Goal: Task Accomplishment & Management: Complete application form

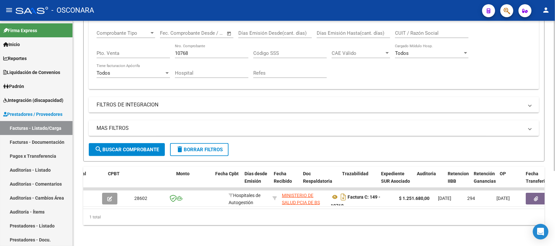
scroll to position [4, 0]
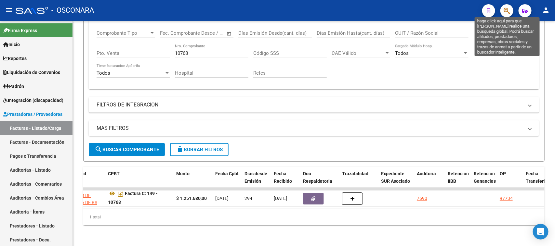
click at [506, 10] on icon "button" at bounding box center [506, 10] width 7 height 7
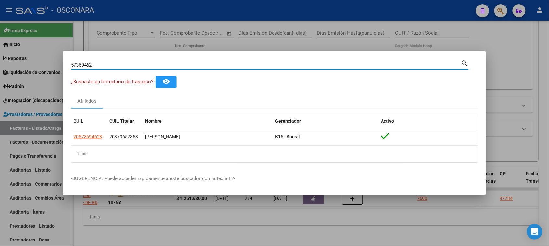
drag, startPoint x: 11, startPoint y: 67, endPoint x: 0, endPoint y: 65, distance: 11.5
click at [0, 67] on div "57369462 Buscar (apellido, dni, cuil, nro traspaso, cuit, obra social) search ¿…" at bounding box center [274, 123] width 549 height 246
type input "54694536"
click at [320, 50] on div at bounding box center [274, 123] width 549 height 246
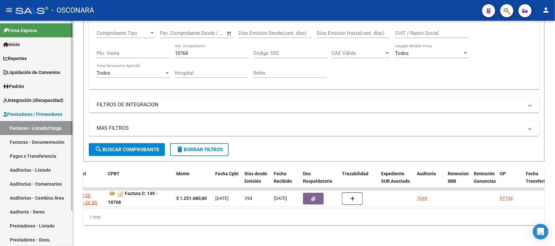
click at [25, 129] on link "Facturas - Listado/Carga" at bounding box center [36, 128] width 72 height 14
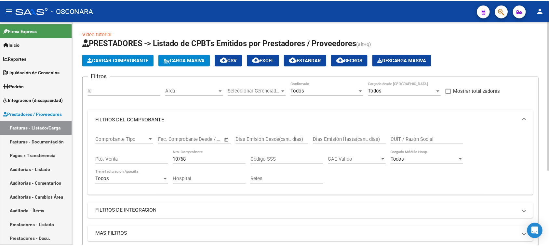
scroll to position [0, 0]
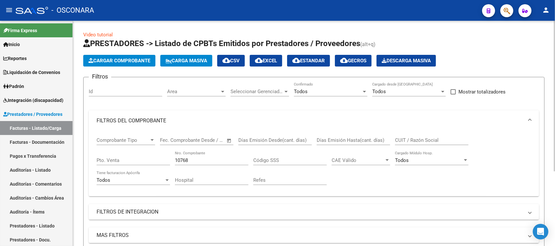
click at [126, 62] on span "Cargar Comprobante" at bounding box center [119, 61] width 62 height 6
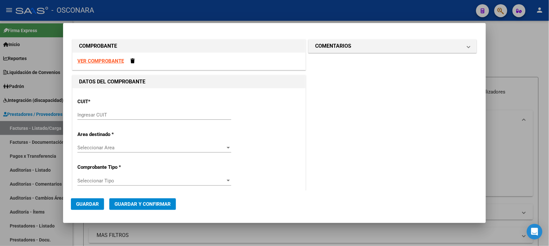
click at [95, 118] on div "Ingresar CUIT" at bounding box center [154, 115] width 154 height 10
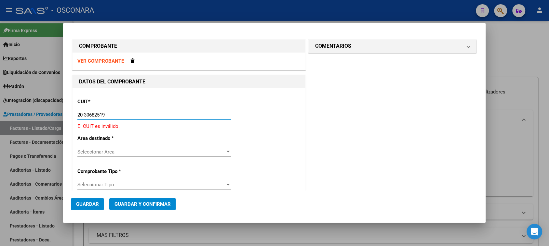
type input "20-30682519-5"
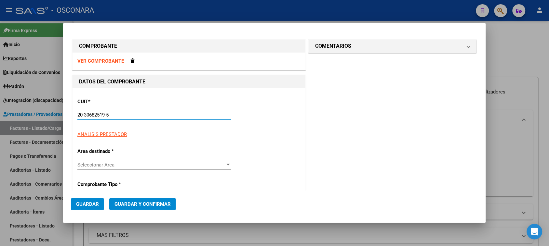
type input "1"
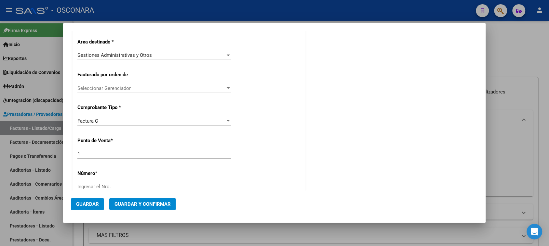
scroll to position [163, 0]
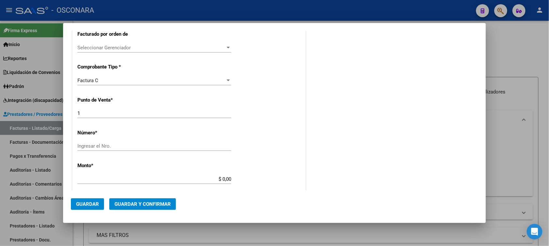
type input "20-30682519-5"
click at [104, 149] on input "Ingresar el Nro." at bounding box center [154, 146] width 154 height 6
type input "240"
drag, startPoint x: 219, startPoint y: 179, endPoint x: 300, endPoint y: 158, distance: 83.0
click at [293, 161] on div "CUIT * 20-30682519-5 Ingresar CUIT ANALISIS PRESTADOR [PERSON_NAME] Area destin…" at bounding box center [188, 173] width 233 height 494
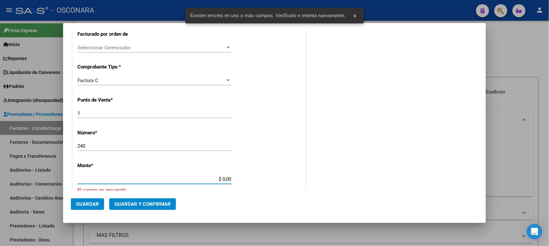
scroll to position [228, 0]
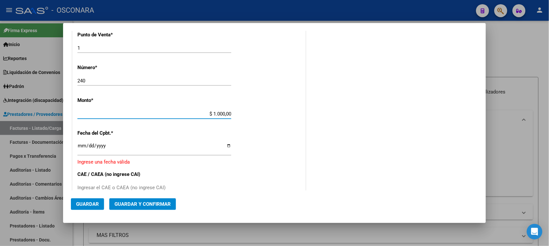
type input "$ 10.000,00"
click at [80, 146] on input "Ingresar la fecha" at bounding box center [154, 148] width 154 height 10
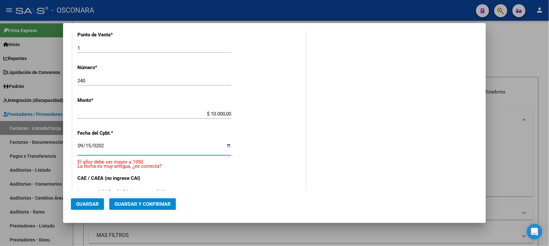
type input "[DATE]"
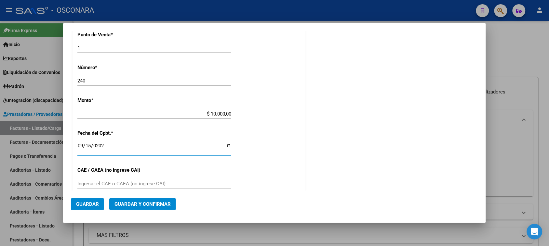
click at [136, 202] on span "Guardar y Confirmar" at bounding box center [142, 205] width 56 height 6
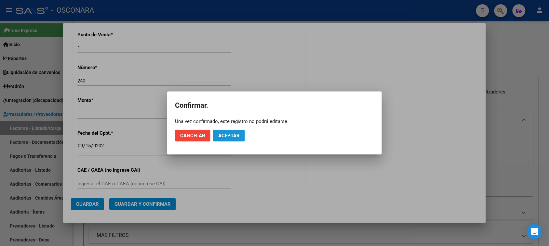
click at [231, 132] on button "Aceptar" at bounding box center [229, 136] width 32 height 12
click at [231, 132] on button "Guardar igualmente." at bounding box center [245, 136] width 65 height 12
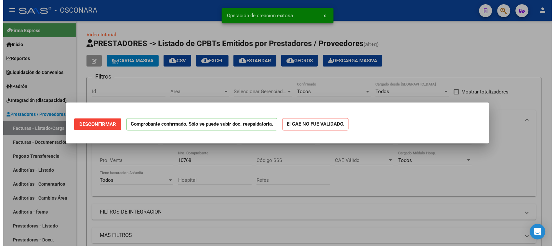
scroll to position [0, 0]
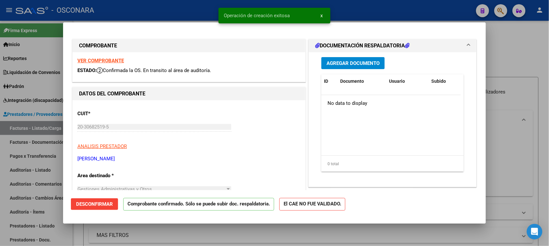
click at [0, 188] on div at bounding box center [274, 123] width 549 height 246
type input "$ 0,00"
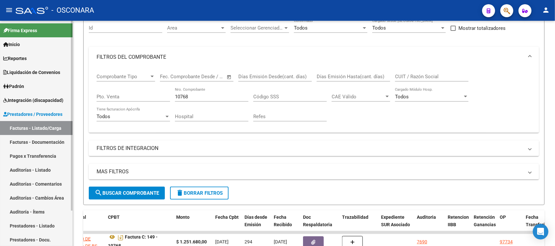
scroll to position [81, 0]
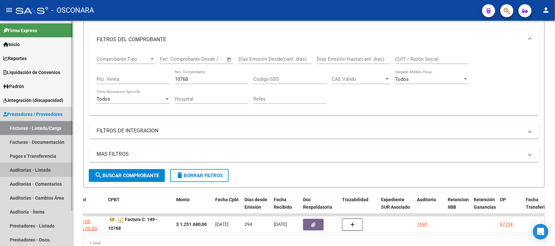
click at [25, 168] on link "Auditorías - Listado" at bounding box center [36, 170] width 72 height 14
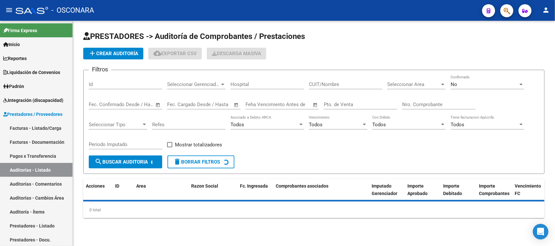
click at [127, 54] on span "add Crear Auditoría" at bounding box center [113, 54] width 50 height 6
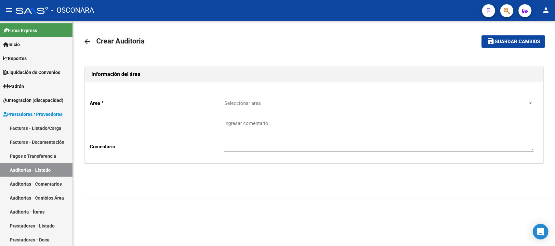
click at [266, 103] on span "Seleccionar area" at bounding box center [376, 103] width 304 height 6
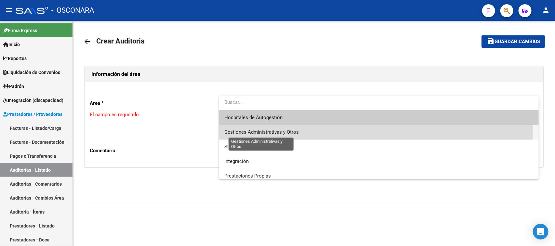
click at [263, 129] on span "Gestiones Administrativas y Otros" at bounding box center [261, 132] width 74 height 6
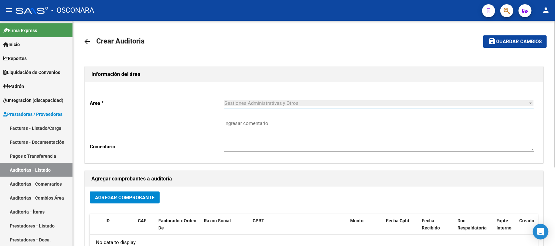
click at [121, 201] on button "Agregar Comprobante" at bounding box center [125, 198] width 70 height 12
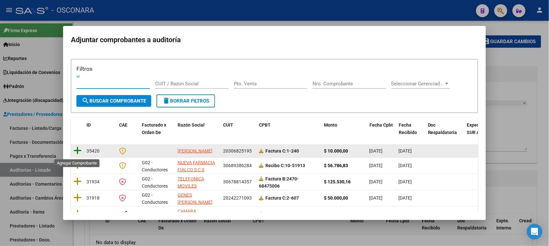
click at [76, 151] on icon at bounding box center [77, 150] width 8 height 9
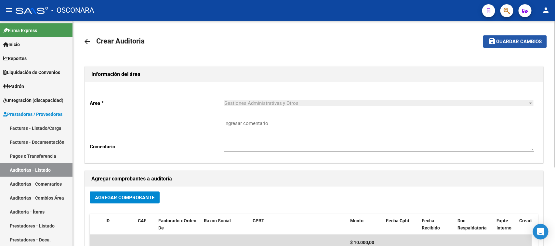
click at [504, 39] on span "Guardar cambios" at bounding box center [519, 42] width 46 height 6
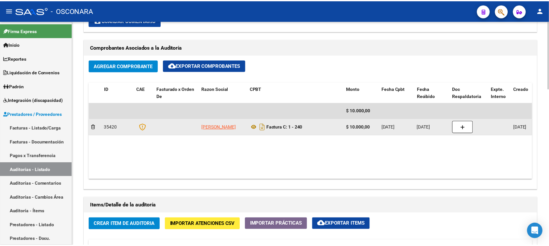
scroll to position [366, 0]
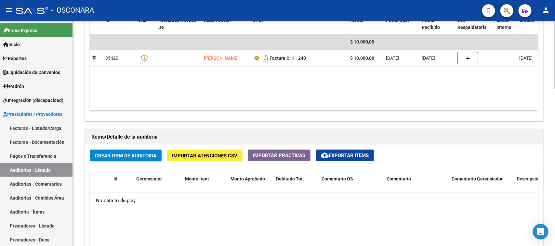
click at [134, 158] on button "Crear Item de Auditoria" at bounding box center [126, 156] width 72 height 12
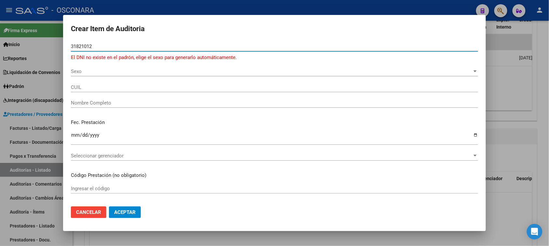
drag, startPoint x: 97, startPoint y: 47, endPoint x: 0, endPoint y: 53, distance: 97.0
click at [0, 52] on div "Crear Item de Auditoria 31821012 Nro Documento El DNI no existe en el padrón, e…" at bounding box center [274, 123] width 549 height 246
type input "31821019"
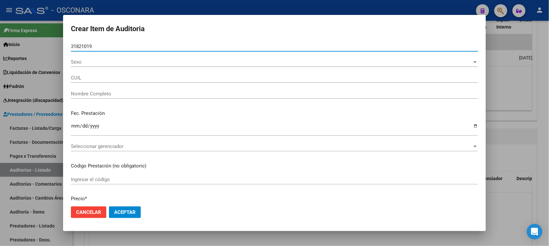
type input "20318210196"
type input "[PERSON_NAME]"
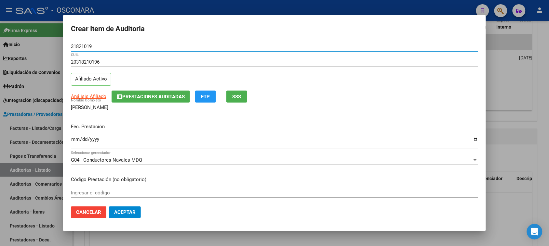
type input "31821019"
click at [75, 140] on input "Ingresar la fecha" at bounding box center [274, 142] width 407 height 10
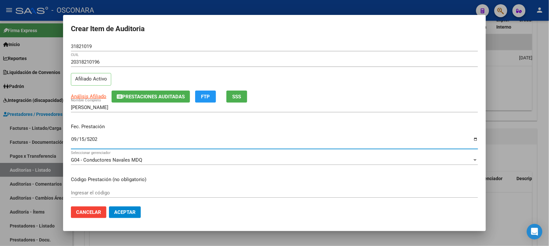
type input "[DATE]"
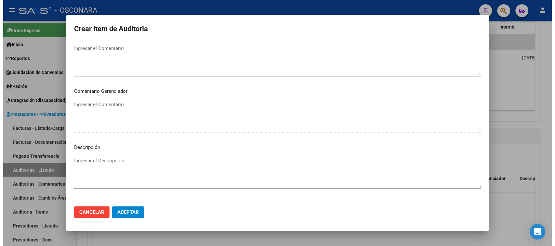
scroll to position [424, 0]
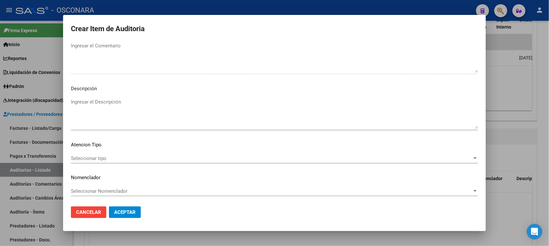
click at [134, 116] on textarea "Ingresar el Descripción" at bounding box center [274, 113] width 407 height 31
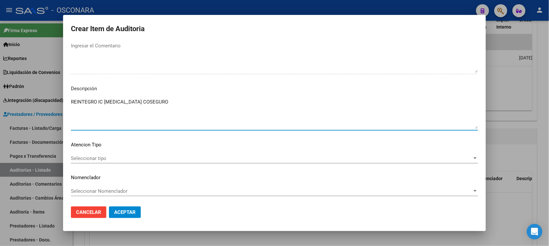
type textarea "REINTEGRO IC [MEDICAL_DATA] COSEGURO"
click at [93, 159] on span "Seleccionar tipo" at bounding box center [271, 159] width 401 height 6
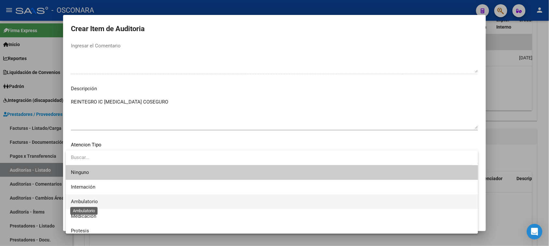
click at [95, 201] on span "Ambulatorio" at bounding box center [84, 202] width 27 height 6
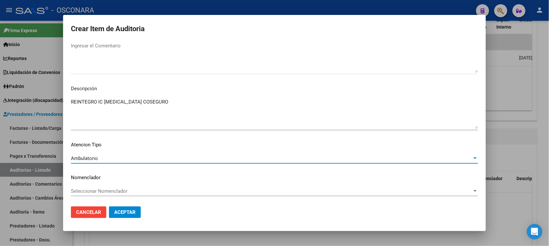
click at [137, 210] on button "Aceptar" at bounding box center [125, 213] width 32 height 12
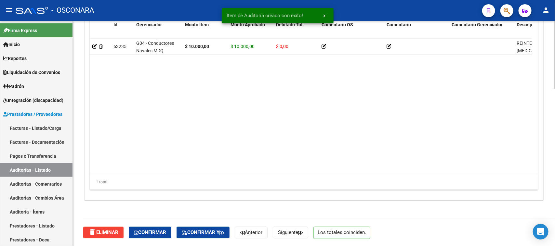
click at [157, 230] on span "Confirmar" at bounding box center [150, 233] width 32 height 6
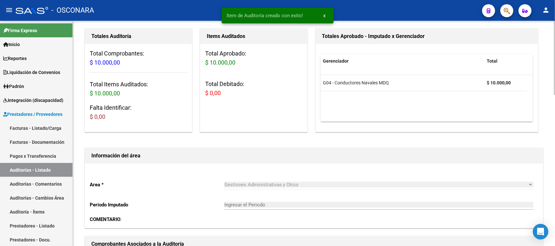
type input "202509"
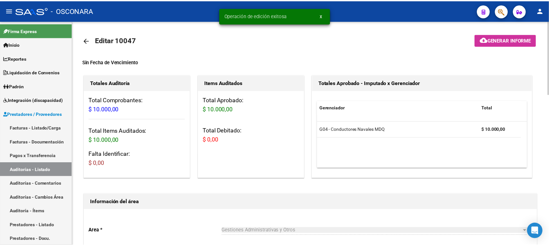
scroll to position [0, 0]
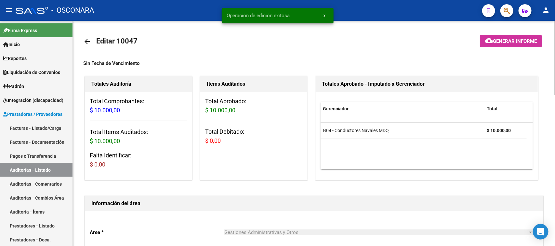
click at [499, 35] on button "cloud_download Generar informe" at bounding box center [511, 41] width 62 height 12
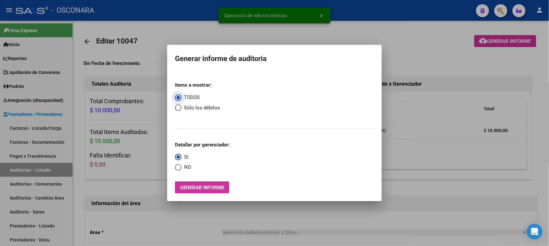
click at [186, 186] on span "Generar informe" at bounding box center [202, 188] width 44 height 6
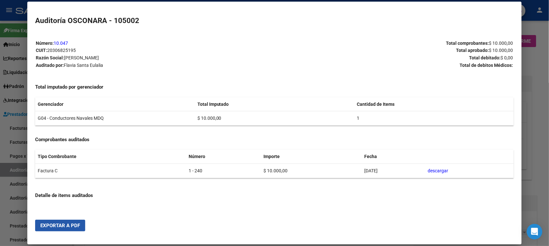
click at [56, 222] on button "Exportar a PDF" at bounding box center [60, 226] width 50 height 12
